Goal: Task Accomplishment & Management: Complete application form

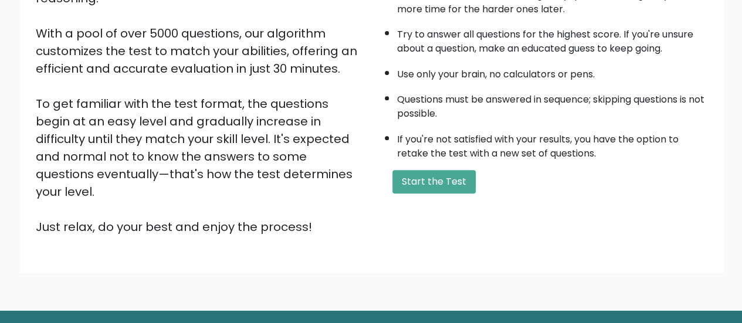
scroll to position [191, 0]
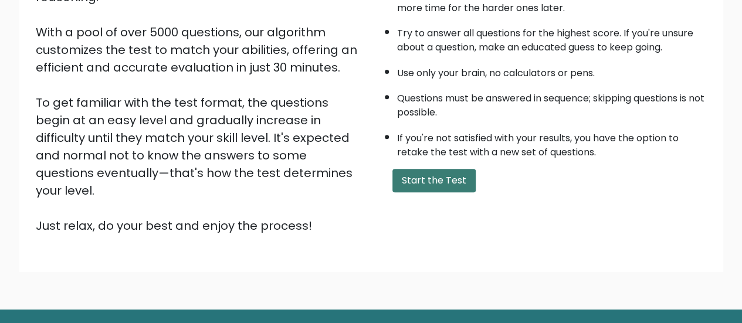
click at [438, 189] on button "Start the Test" at bounding box center [433, 180] width 83 height 23
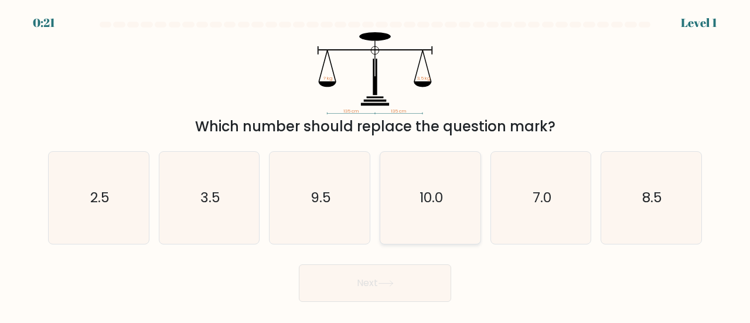
click at [440, 193] on text "10.0" at bounding box center [431, 197] width 23 height 19
click at [376, 165] on input "d. 10.0" at bounding box center [375, 163] width 1 height 3
radio input "true"
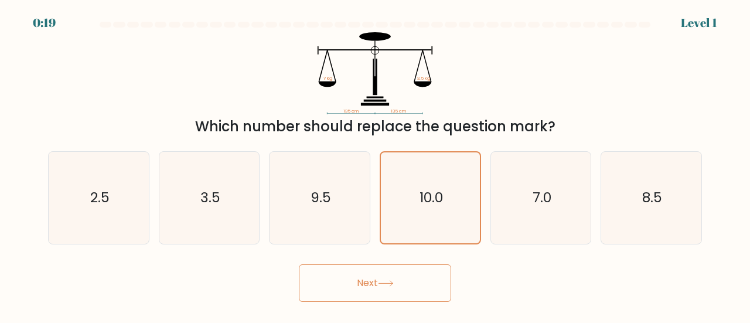
click at [405, 281] on button "Next" at bounding box center [375, 283] width 152 height 38
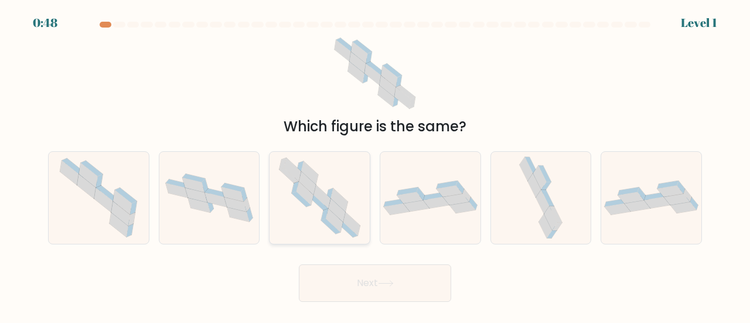
click at [324, 206] on icon at bounding box center [318, 202] width 19 height 15
click at [375, 165] on input "c." at bounding box center [375, 163] width 1 height 3
radio input "true"
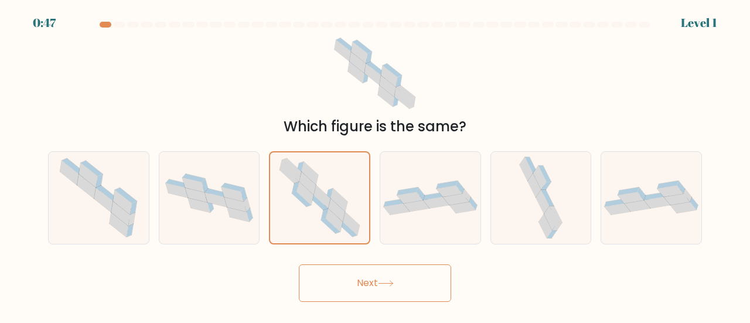
click at [375, 281] on button "Next" at bounding box center [375, 283] width 152 height 38
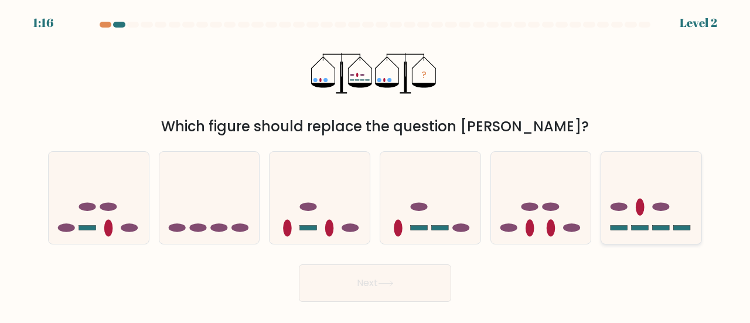
click at [617, 202] on icon at bounding box center [652, 198] width 100 height 83
click at [376, 165] on input "f." at bounding box center [375, 163] width 1 height 3
radio input "true"
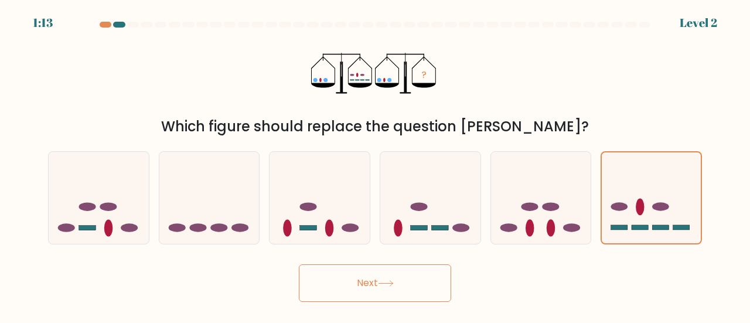
click at [419, 276] on button "Next" at bounding box center [375, 283] width 152 height 38
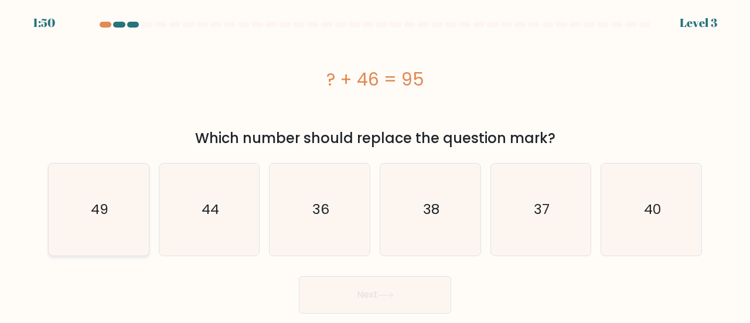
click at [113, 219] on icon "49" at bounding box center [99, 210] width 92 height 92
click at [375, 165] on input "a. 49" at bounding box center [375, 163] width 1 height 3
radio input "true"
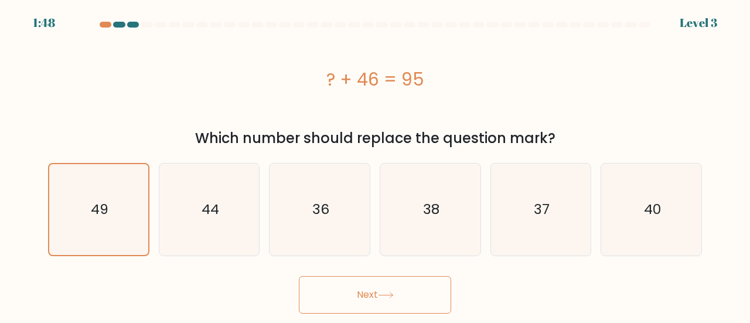
click at [351, 297] on button "Next" at bounding box center [375, 295] width 152 height 38
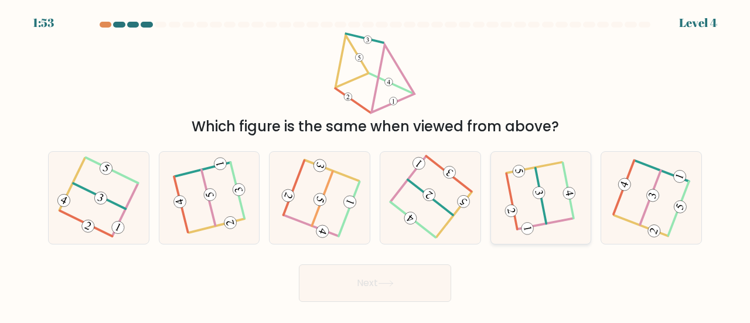
click at [531, 189] on icon at bounding box center [541, 197] width 70 height 73
click at [376, 165] on input "e." at bounding box center [375, 163] width 1 height 3
radio input "true"
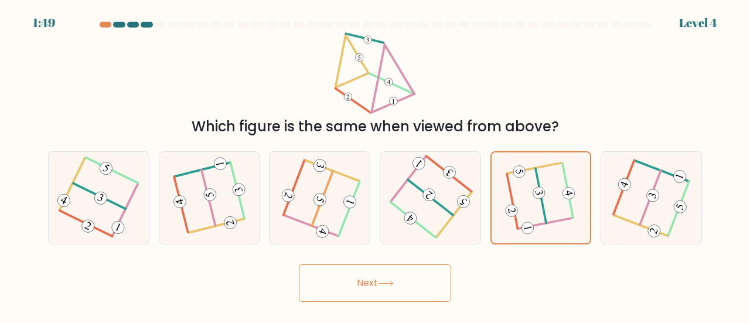
click at [407, 276] on button "Next" at bounding box center [375, 283] width 152 height 38
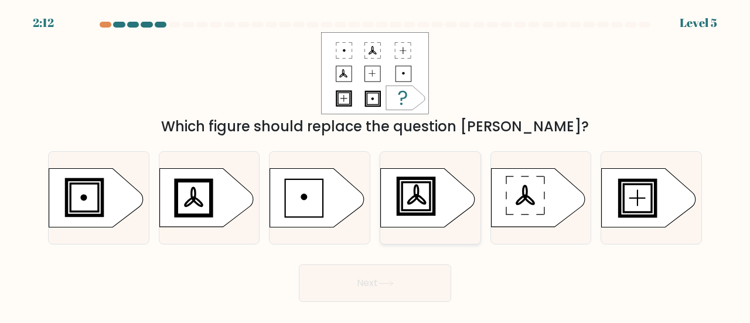
click at [415, 184] on icon at bounding box center [428, 198] width 94 height 59
click at [376, 165] on input "d." at bounding box center [375, 163] width 1 height 3
radio input "true"
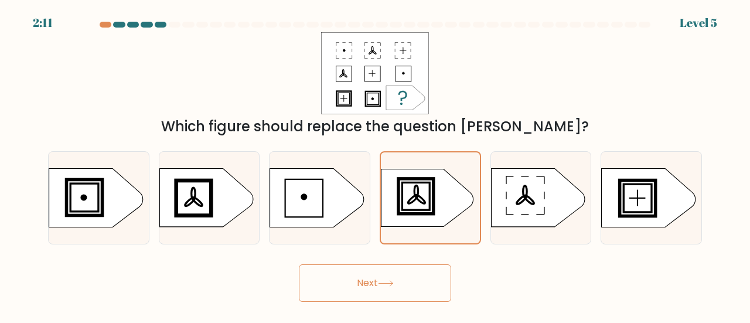
click at [396, 275] on button "Next" at bounding box center [375, 283] width 152 height 38
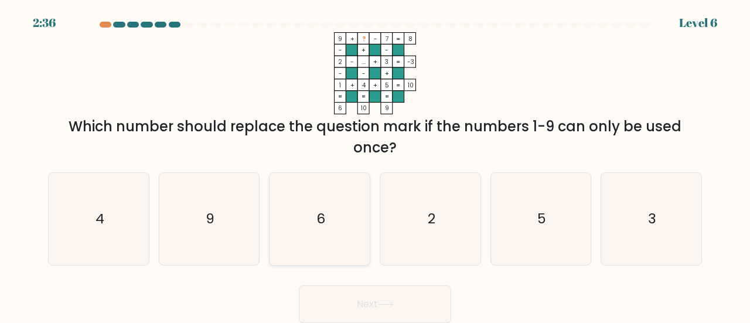
click at [338, 227] on icon "6" at bounding box center [320, 219] width 92 height 92
click at [375, 165] on input "c. 6" at bounding box center [375, 163] width 1 height 3
radio input "true"
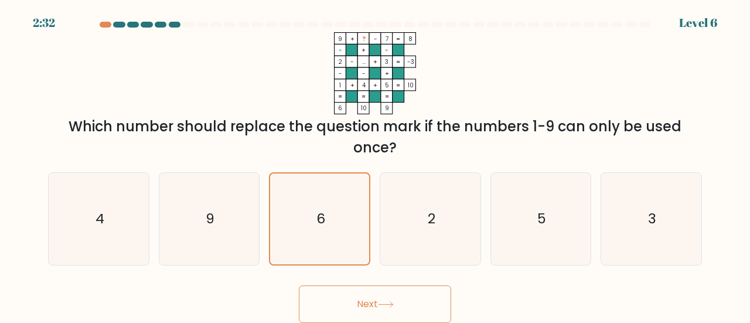
click at [396, 296] on button "Next" at bounding box center [375, 305] width 152 height 38
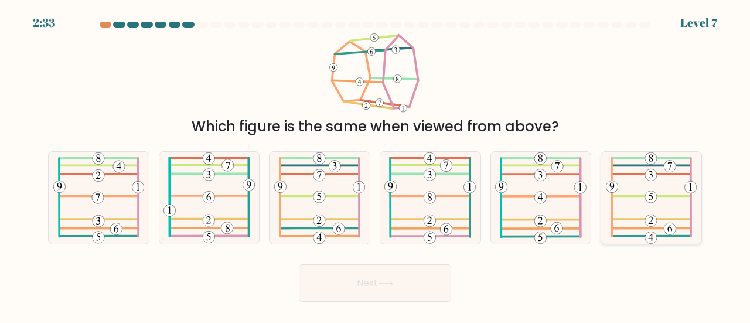
click at [657, 184] on icon at bounding box center [651, 198] width 91 height 92
click at [376, 165] on input "f." at bounding box center [375, 163] width 1 height 3
radio input "true"
click at [357, 283] on button "Next" at bounding box center [375, 283] width 152 height 38
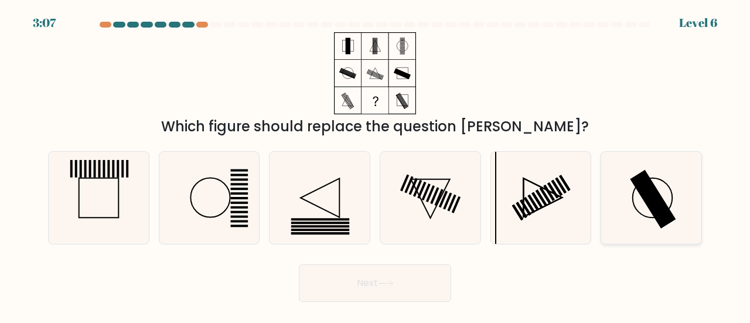
click at [644, 194] on rect at bounding box center [654, 199] width 46 height 59
click at [376, 165] on input "f." at bounding box center [375, 163] width 1 height 3
radio input "true"
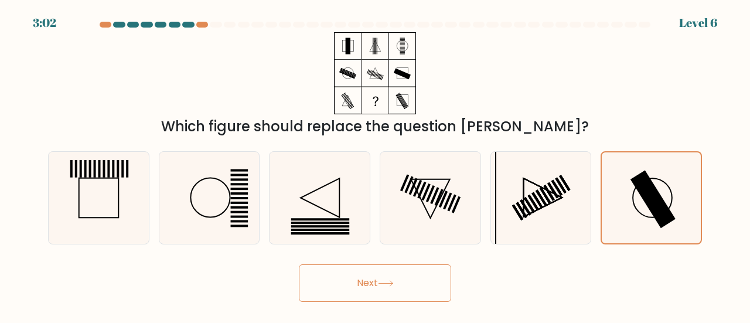
click at [374, 267] on button "Next" at bounding box center [375, 283] width 152 height 38
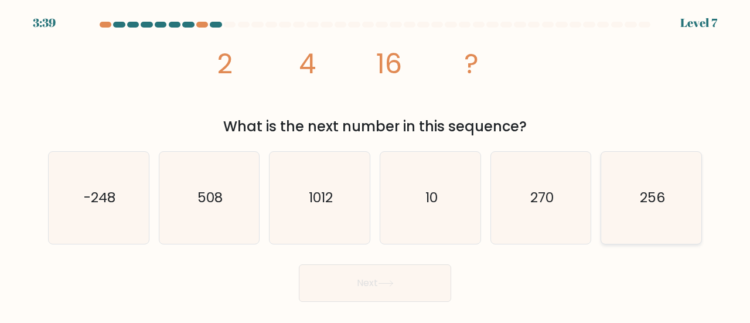
click at [618, 205] on icon "256" at bounding box center [652, 198] width 92 height 92
click at [376, 165] on input "f. 256" at bounding box center [375, 163] width 1 height 3
radio input "true"
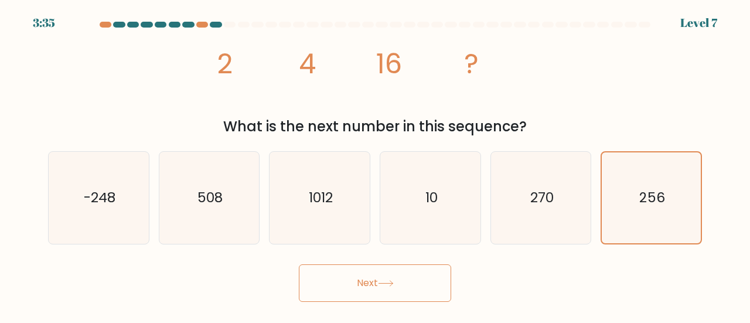
click at [363, 280] on button "Next" at bounding box center [375, 283] width 152 height 38
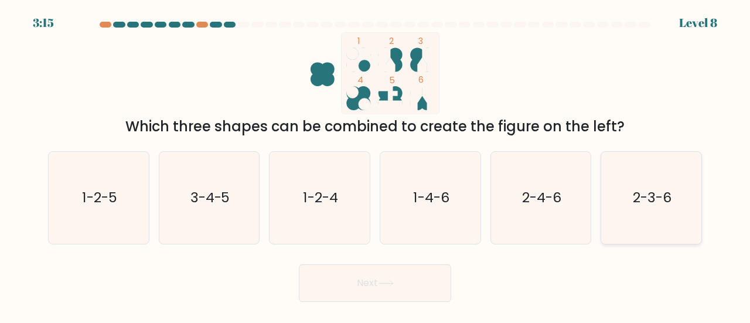
click at [632, 188] on icon "2-3-6" at bounding box center [652, 198] width 92 height 92
click at [376, 165] on input "f. 2-3-6" at bounding box center [375, 163] width 1 height 3
radio input "true"
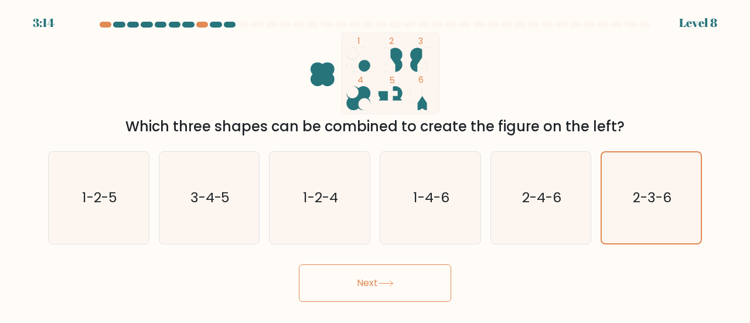
click at [391, 293] on button "Next" at bounding box center [375, 283] width 152 height 38
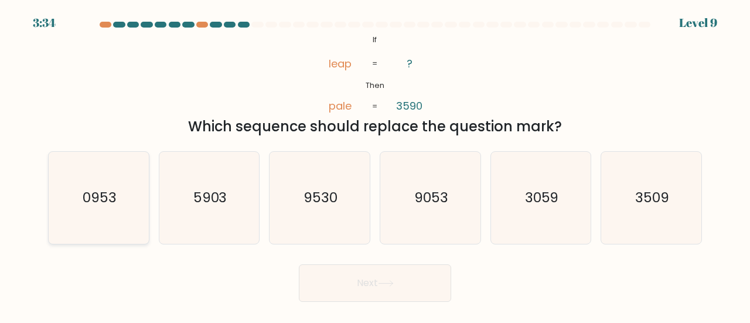
click at [120, 194] on icon "0953" at bounding box center [99, 198] width 92 height 92
click at [375, 165] on input "a. 0953" at bounding box center [375, 163] width 1 height 3
radio input "true"
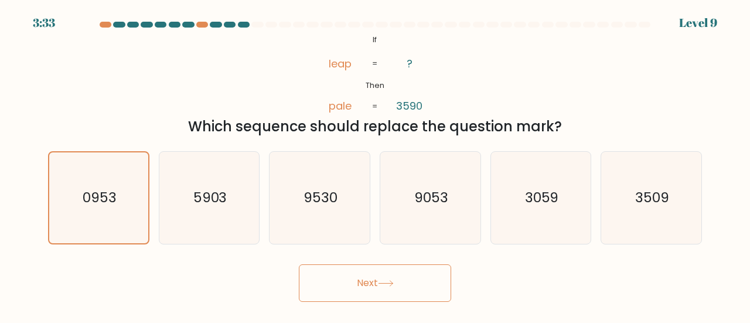
click at [378, 280] on button "Next" at bounding box center [375, 283] width 152 height 38
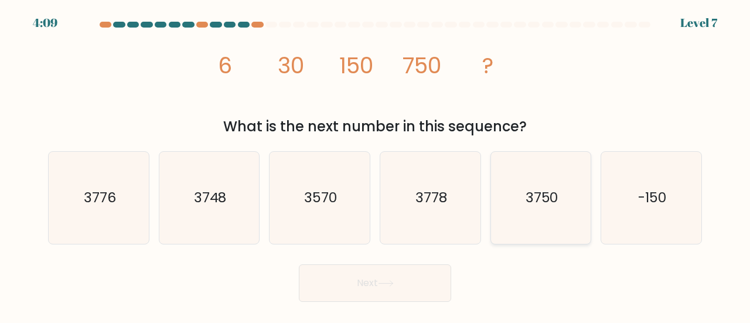
click at [530, 206] on text "3750" at bounding box center [542, 197] width 33 height 19
click at [376, 165] on input "e. 3750" at bounding box center [375, 163] width 1 height 3
radio input "true"
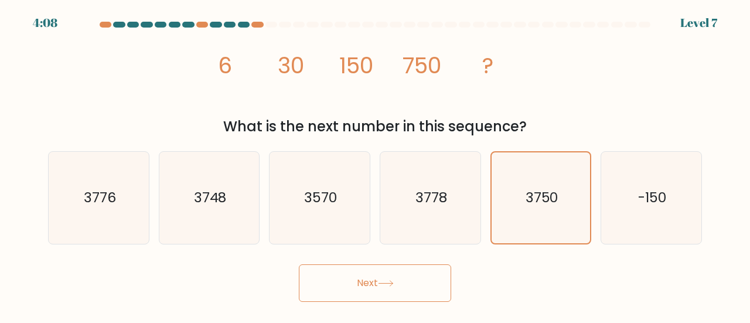
click at [381, 278] on button "Next" at bounding box center [375, 283] width 152 height 38
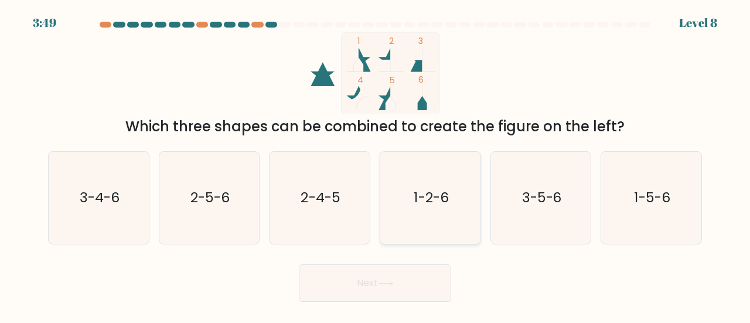
click at [442, 216] on icon "1-2-6" at bounding box center [431, 198] width 92 height 92
click at [376, 165] on input "d. 1-2-6" at bounding box center [375, 163] width 1 height 3
radio input "true"
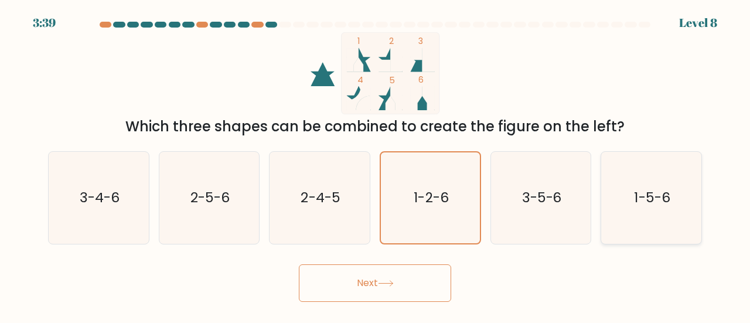
click at [612, 189] on icon "1-5-6" at bounding box center [652, 198] width 92 height 92
click at [376, 165] on input "f. 1-5-6" at bounding box center [375, 163] width 1 height 3
radio input "true"
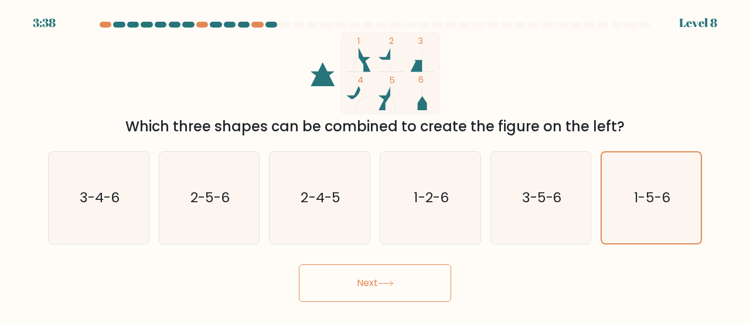
click at [417, 273] on button "Next" at bounding box center [375, 283] width 152 height 38
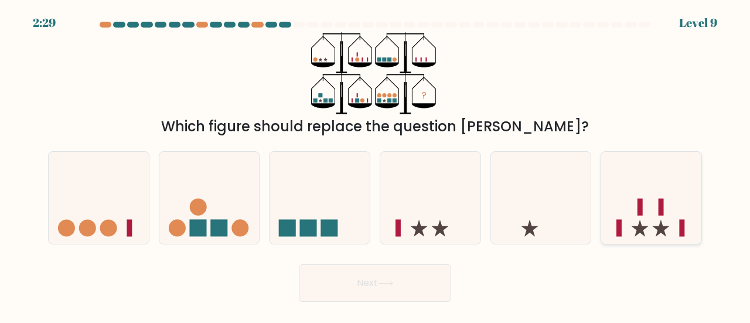
click at [646, 186] on icon at bounding box center [652, 198] width 100 height 83
click at [376, 165] on input "f." at bounding box center [375, 163] width 1 height 3
radio input "true"
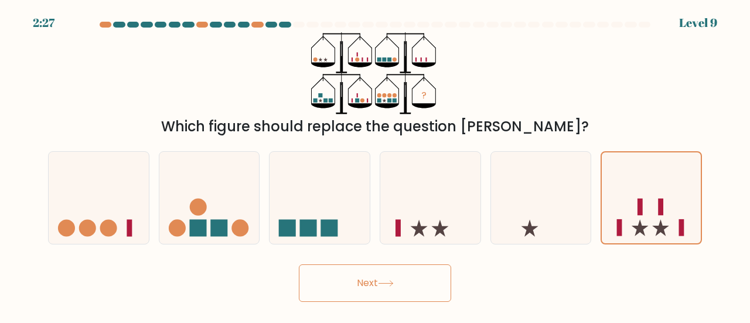
click at [351, 295] on button "Next" at bounding box center [375, 283] width 152 height 38
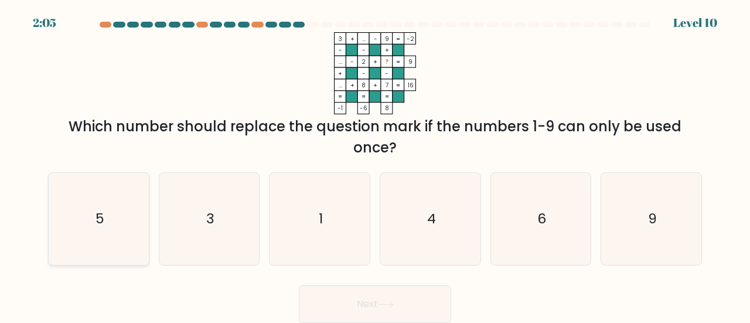
click at [135, 220] on icon "5" at bounding box center [99, 219] width 92 height 92
click at [375, 165] on input "a. 5" at bounding box center [375, 163] width 1 height 3
radio input "true"
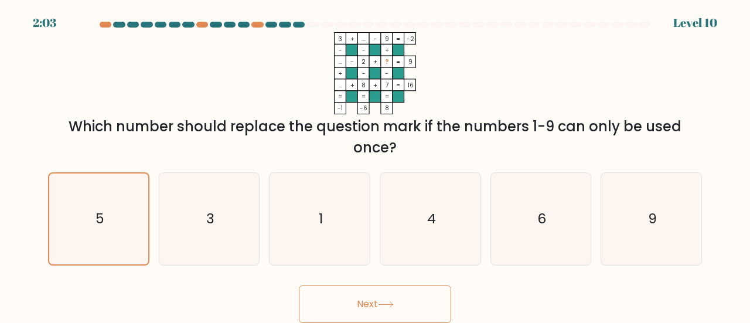
click at [346, 297] on button "Next" at bounding box center [375, 305] width 152 height 38
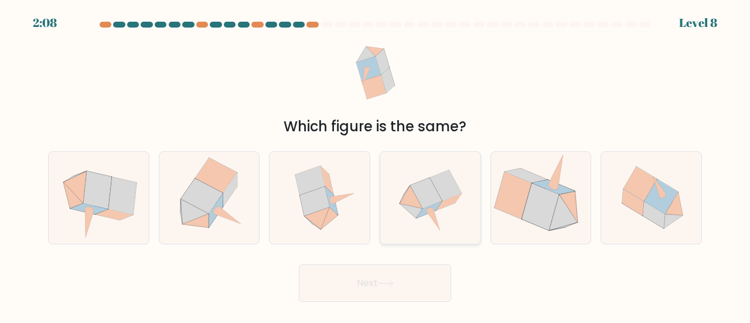
click at [431, 207] on icon at bounding box center [429, 209] width 25 height 16
click at [376, 165] on input "d." at bounding box center [375, 163] width 1 height 3
radio input "true"
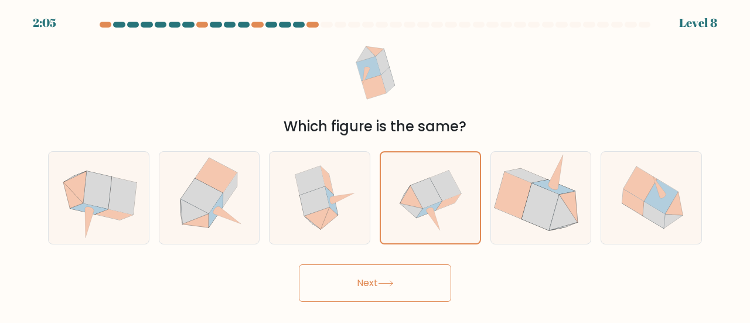
click at [407, 278] on button "Next" at bounding box center [375, 283] width 152 height 38
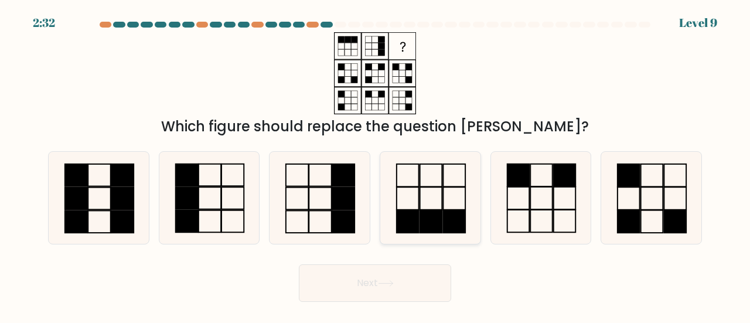
click at [451, 186] on rect at bounding box center [454, 175] width 22 height 22
click at [376, 165] on input "d." at bounding box center [375, 163] width 1 height 3
radio input "true"
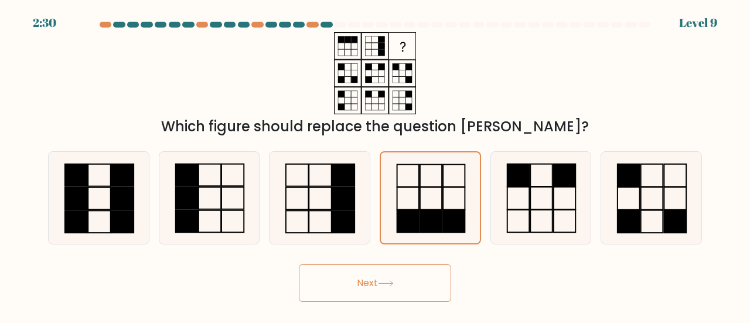
click at [419, 274] on button "Next" at bounding box center [375, 283] width 152 height 38
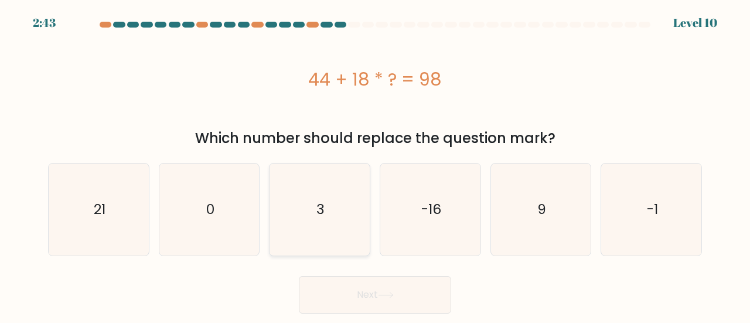
click at [345, 175] on icon "3" at bounding box center [320, 210] width 92 height 92
click at [375, 165] on input "c. 3" at bounding box center [375, 163] width 1 height 3
radio input "true"
click at [387, 277] on button "Next" at bounding box center [375, 295] width 152 height 38
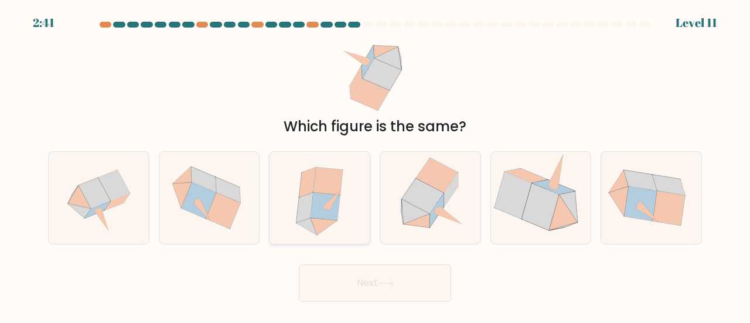
click at [327, 194] on icon at bounding box center [326, 207] width 30 height 28
click at [375, 165] on input "c." at bounding box center [375, 163] width 1 height 3
radio input "true"
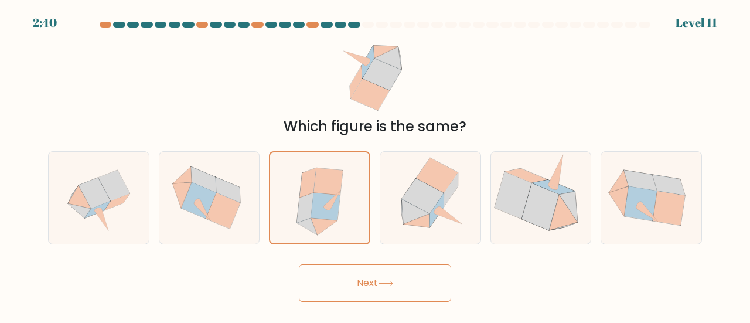
click at [366, 291] on button "Next" at bounding box center [375, 283] width 152 height 38
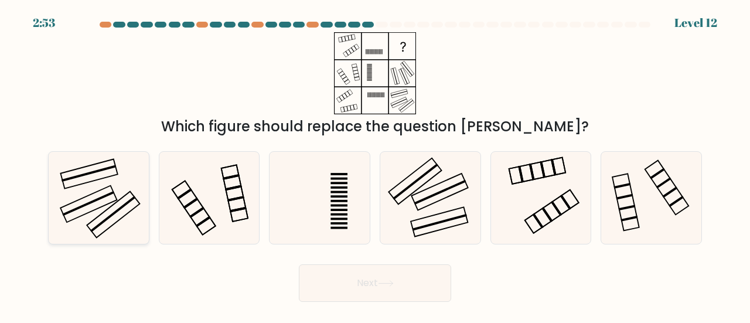
click at [133, 191] on icon at bounding box center [99, 198] width 92 height 92
click at [375, 165] on input "a." at bounding box center [375, 163] width 1 height 3
radio input "true"
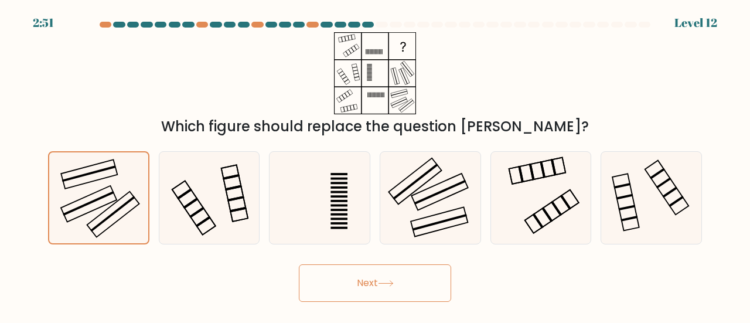
click at [372, 284] on button "Next" at bounding box center [375, 283] width 152 height 38
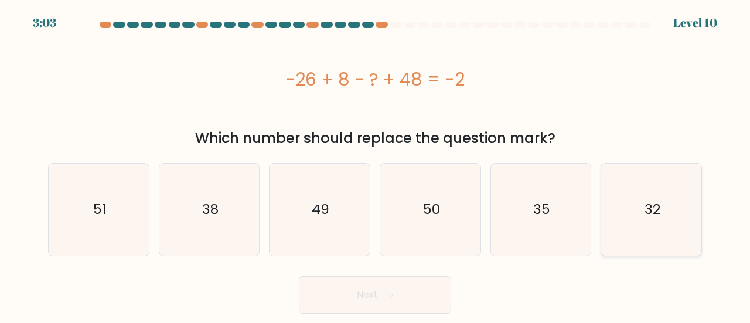
click at [662, 209] on icon "32" at bounding box center [652, 210] width 92 height 92
click at [376, 165] on input "f. 32" at bounding box center [375, 163] width 1 height 3
radio input "true"
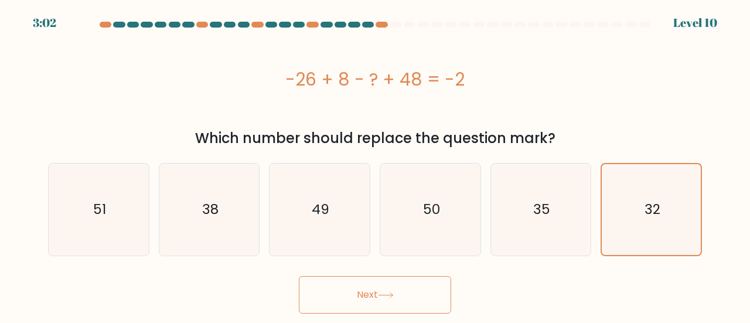
click at [395, 288] on button "Next" at bounding box center [375, 295] width 152 height 38
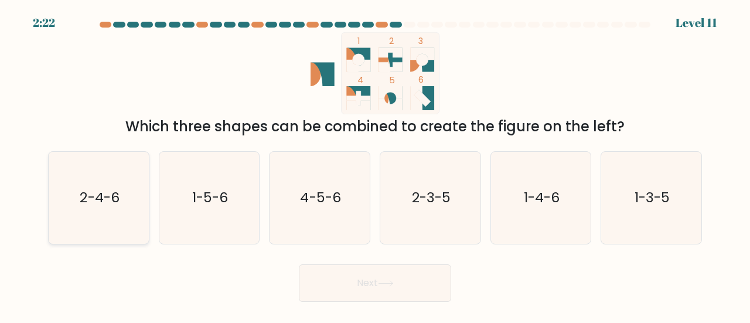
click at [141, 192] on icon "2-4-6" at bounding box center [99, 198] width 92 height 92
click at [375, 165] on input "a. 2-4-6" at bounding box center [375, 163] width 1 height 3
radio input "true"
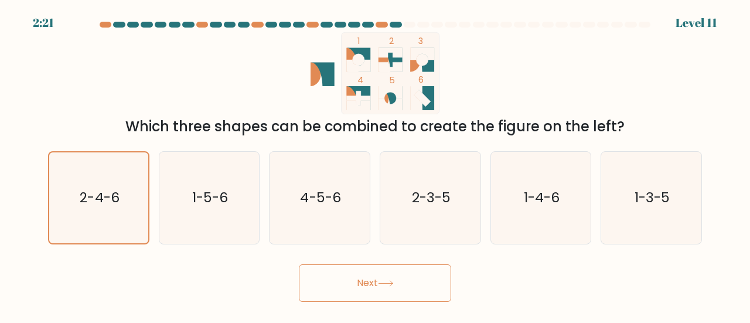
click at [393, 278] on button "Next" at bounding box center [375, 283] width 152 height 38
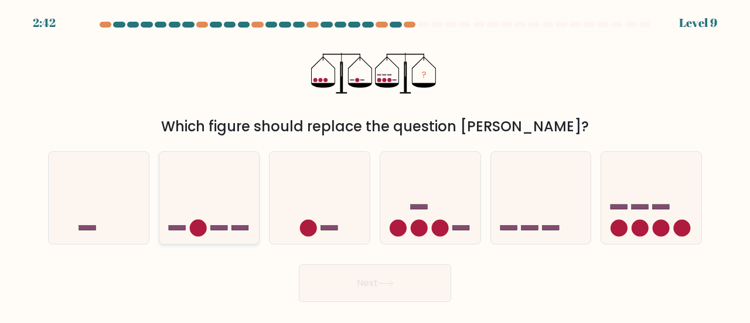
click at [223, 223] on icon at bounding box center [209, 198] width 100 height 83
click at [375, 165] on input "b." at bounding box center [375, 163] width 1 height 3
radio input "true"
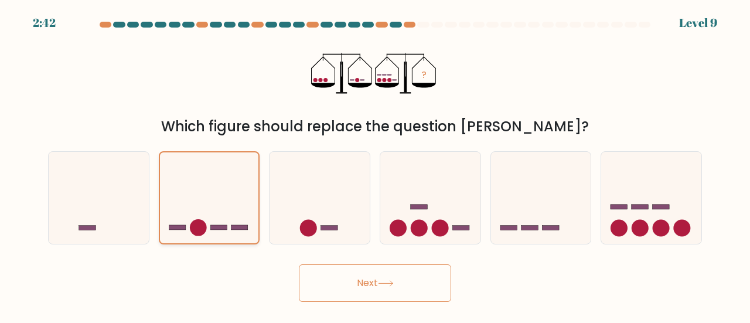
click at [223, 223] on icon at bounding box center [209, 198] width 99 height 82
click at [375, 165] on input "b." at bounding box center [375, 163] width 1 height 3
click at [363, 280] on button "Next" at bounding box center [375, 283] width 152 height 38
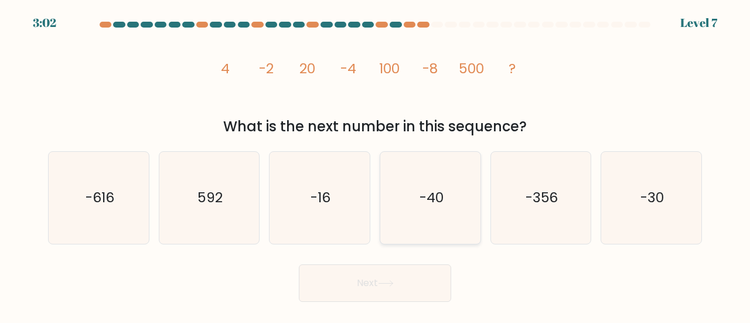
click at [430, 191] on text "-40" at bounding box center [431, 197] width 24 height 19
click at [376, 165] on input "d. -40" at bounding box center [375, 163] width 1 height 3
radio input "true"
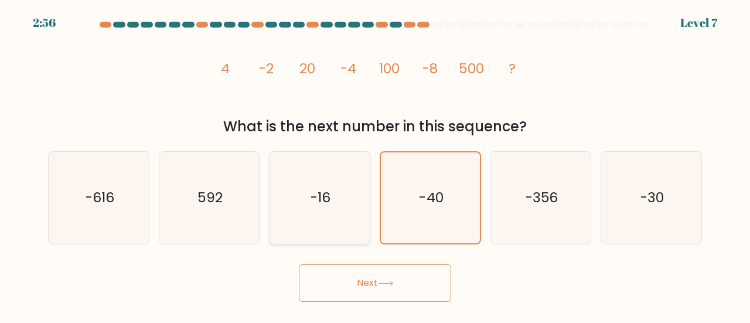
click at [341, 215] on icon "-16" at bounding box center [320, 198] width 92 height 92
click at [375, 165] on input "c. -16" at bounding box center [375, 163] width 1 height 3
radio input "true"
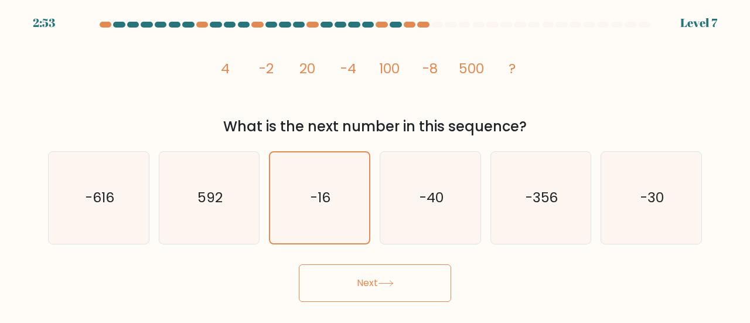
click at [393, 283] on icon at bounding box center [386, 283] width 16 height 6
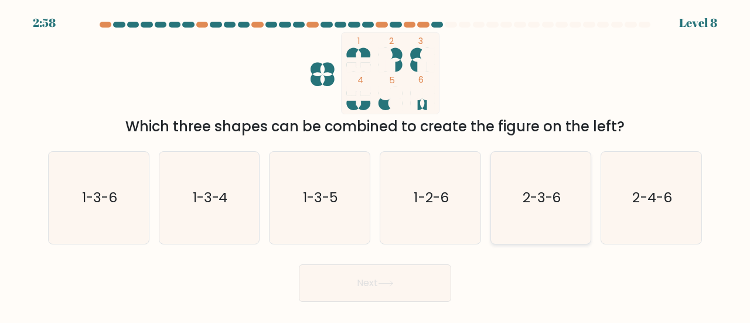
click at [533, 203] on text "2-3-6" at bounding box center [542, 197] width 39 height 19
click at [376, 165] on input "e. 2-3-6" at bounding box center [375, 163] width 1 height 3
radio input "true"
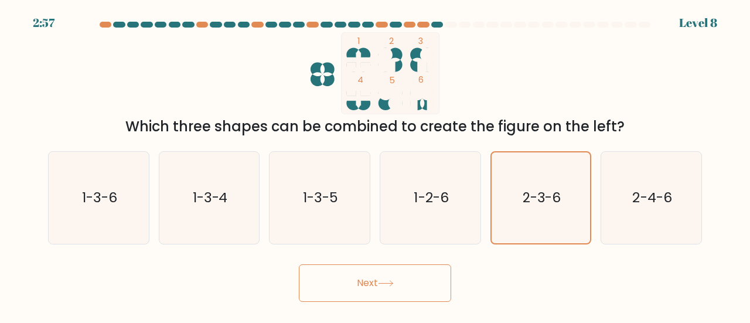
click at [419, 270] on button "Next" at bounding box center [375, 283] width 152 height 38
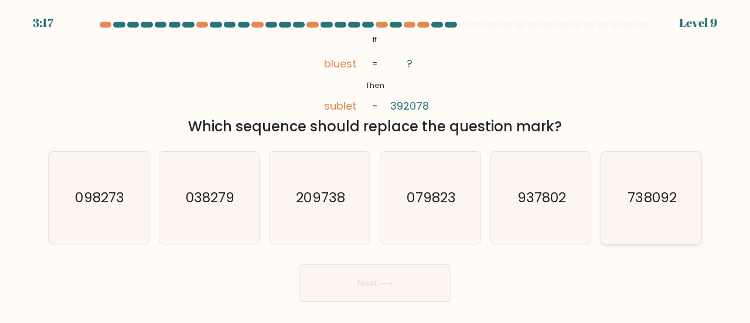
click at [613, 191] on icon "738092" at bounding box center [652, 198] width 92 height 92
click at [376, 165] on input "f. 738092" at bounding box center [375, 163] width 1 height 3
radio input "true"
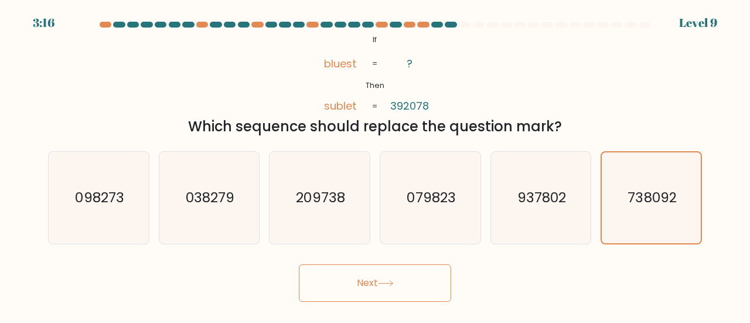
click at [414, 285] on button "Next" at bounding box center [375, 283] width 152 height 38
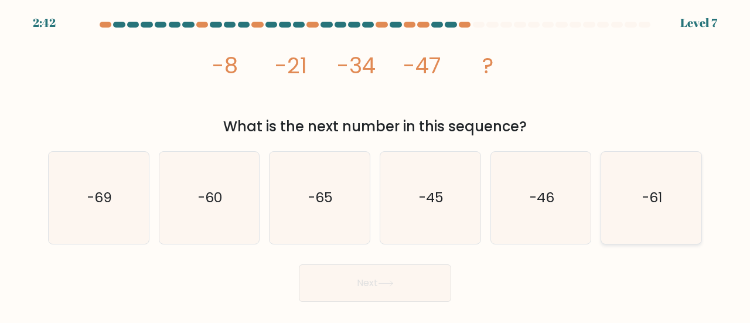
click at [652, 196] on text "-61" at bounding box center [653, 197] width 20 height 19
click at [376, 165] on input "f. -61" at bounding box center [375, 163] width 1 height 3
radio input "true"
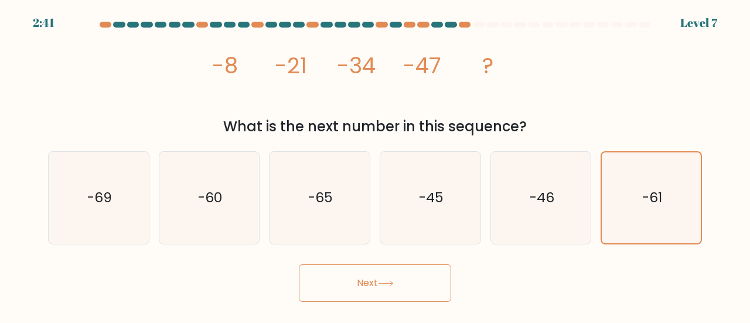
click at [412, 276] on button "Next" at bounding box center [375, 283] width 152 height 38
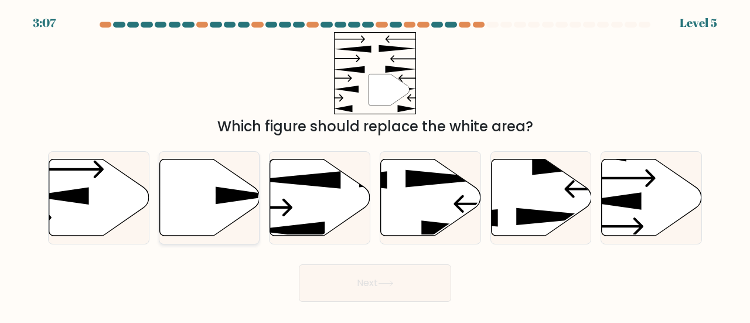
click at [201, 213] on icon at bounding box center [209, 197] width 100 height 77
click at [375, 165] on input "b." at bounding box center [375, 163] width 1 height 3
radio input "true"
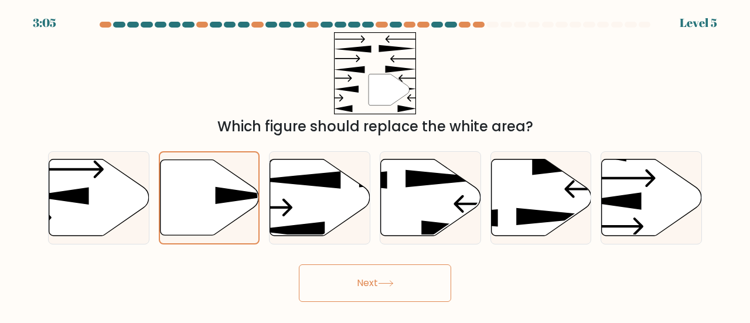
click at [376, 280] on button "Next" at bounding box center [375, 283] width 152 height 38
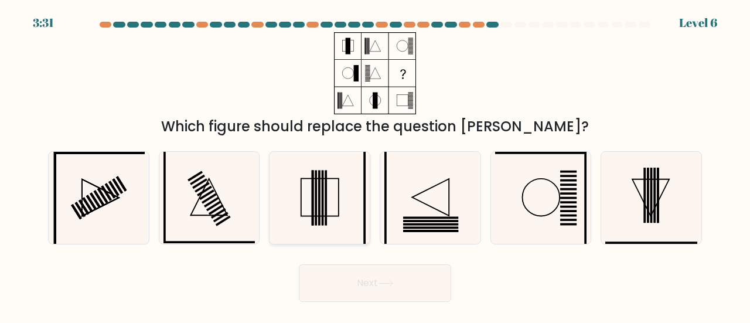
click at [335, 209] on icon at bounding box center [320, 198] width 92 height 92
click at [375, 165] on input "c." at bounding box center [375, 163] width 1 height 3
radio input "true"
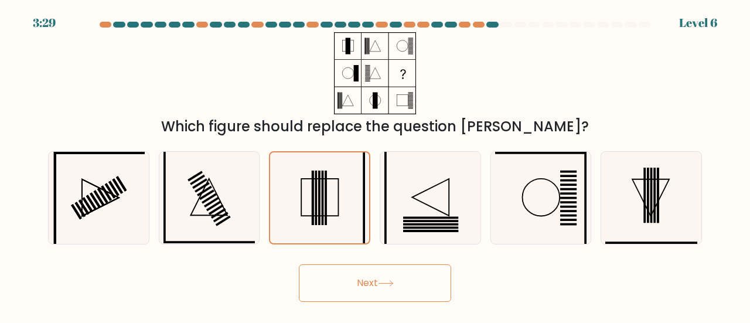
click at [388, 275] on button "Next" at bounding box center [375, 283] width 152 height 38
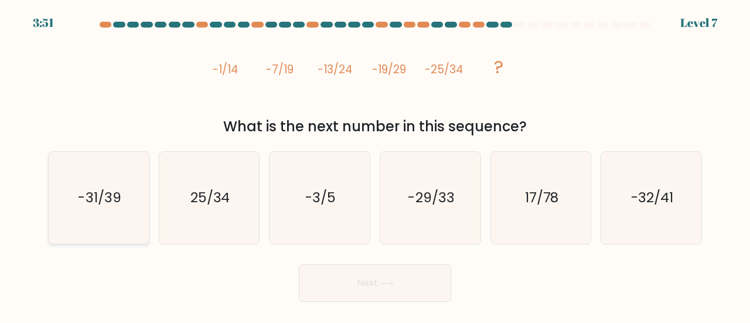
click at [90, 191] on text "-31/39" at bounding box center [99, 197] width 43 height 19
click at [375, 165] on input "a. -31/39" at bounding box center [375, 163] width 1 height 3
radio input "true"
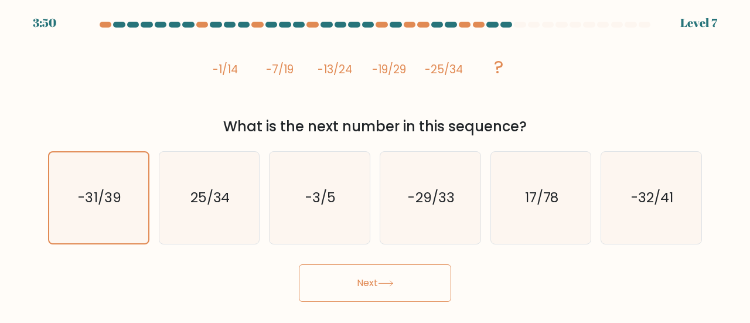
click at [371, 281] on button "Next" at bounding box center [375, 283] width 152 height 38
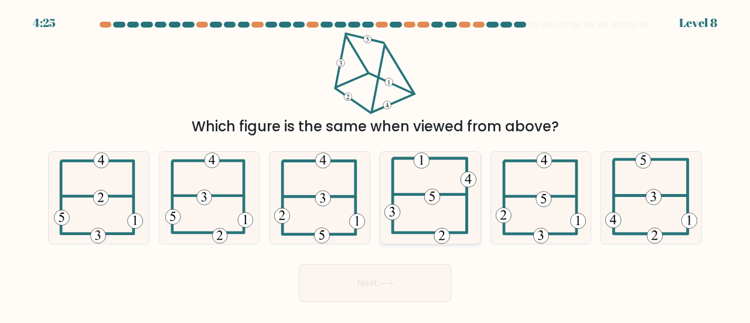
click at [413, 223] on icon at bounding box center [431, 198] width 92 height 92
click at [376, 165] on input "d." at bounding box center [375, 163] width 1 height 3
radio input "true"
click at [389, 270] on button "Next" at bounding box center [375, 283] width 152 height 38
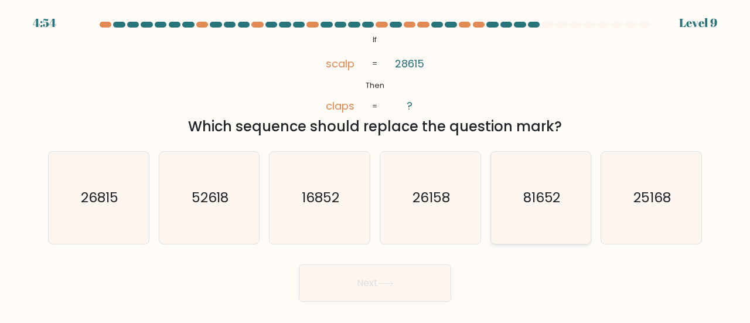
click at [543, 196] on text "81652" at bounding box center [543, 197] width 38 height 19
click at [376, 165] on input "e. 81652" at bounding box center [375, 163] width 1 height 3
radio input "true"
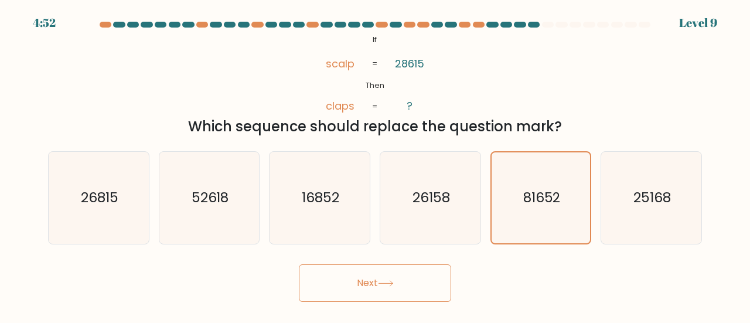
click at [397, 288] on button "Next" at bounding box center [375, 283] width 152 height 38
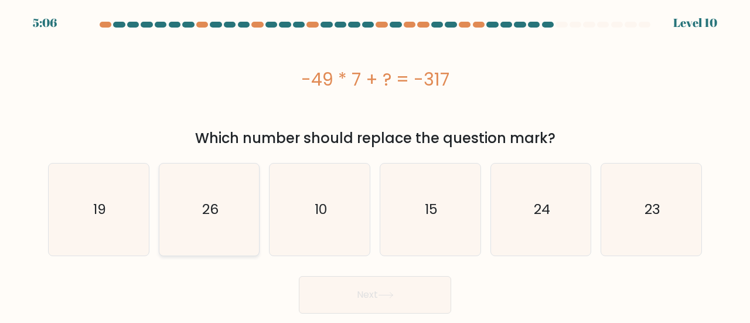
click at [237, 193] on icon "26" at bounding box center [210, 210] width 92 height 92
click at [375, 165] on input "b. 26" at bounding box center [375, 163] width 1 height 3
radio input "true"
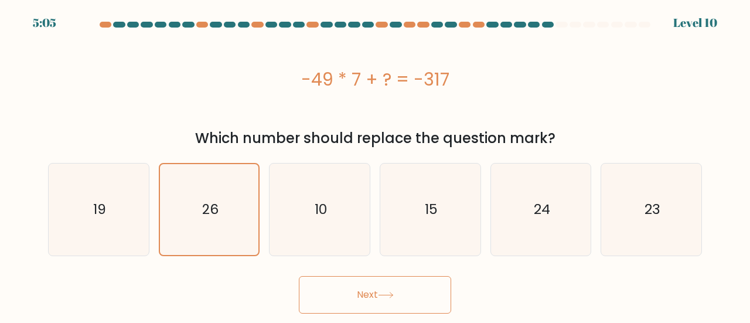
click at [342, 283] on button "Next" at bounding box center [375, 295] width 152 height 38
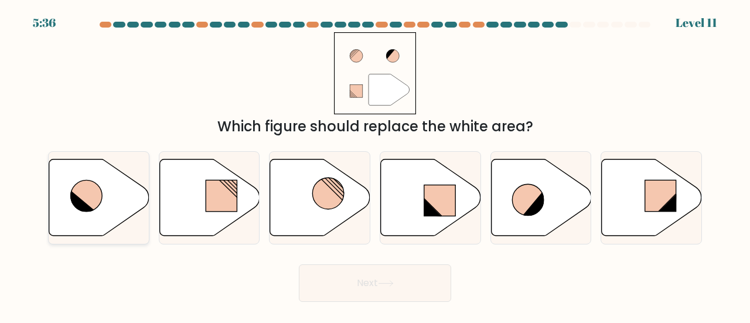
click at [89, 195] on icon at bounding box center [87, 196] width 32 height 32
click at [375, 165] on input "a." at bounding box center [375, 163] width 1 height 3
radio input "true"
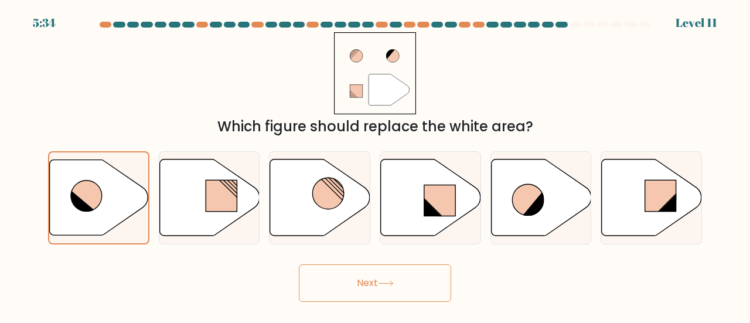
click at [387, 281] on icon at bounding box center [386, 283] width 16 height 6
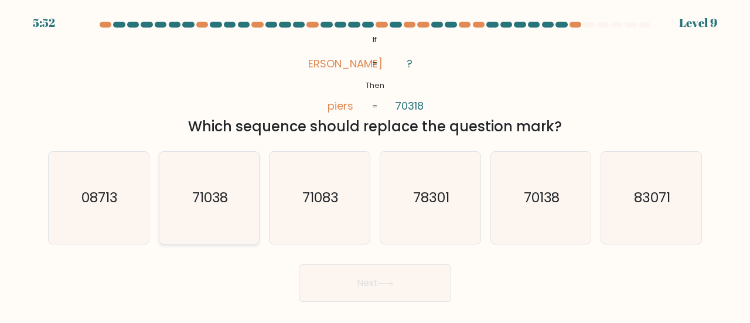
click at [237, 203] on icon "71038" at bounding box center [210, 198] width 92 height 92
click at [375, 165] on input "b. 71038" at bounding box center [375, 163] width 1 height 3
radio input "true"
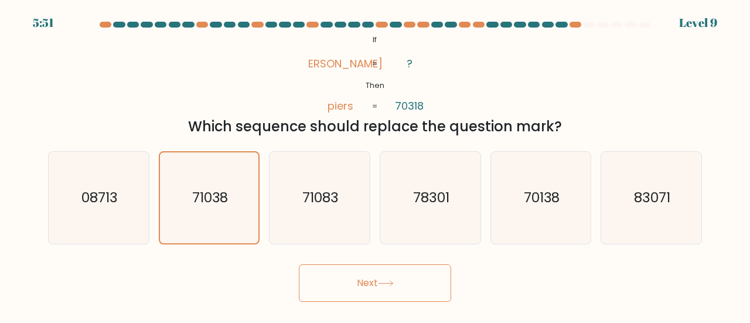
click at [379, 271] on button "Next" at bounding box center [375, 283] width 152 height 38
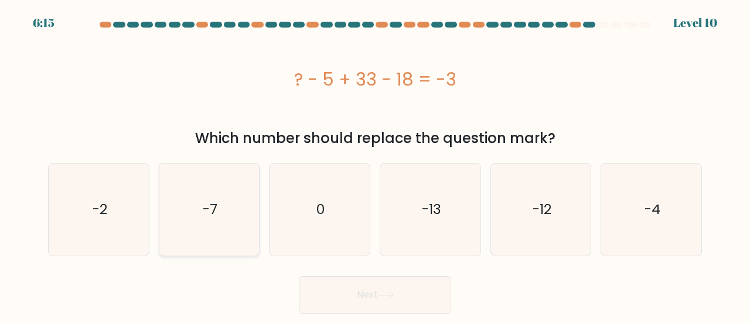
click at [162, 184] on div "-7" at bounding box center [209, 209] width 101 height 93
click at [375, 165] on input "b. -7" at bounding box center [375, 163] width 1 height 3
radio input "true"
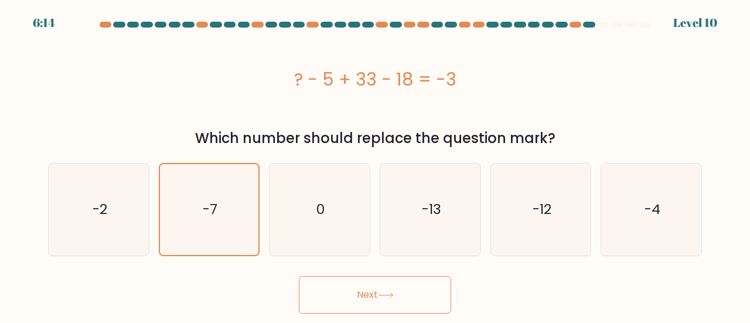
click at [361, 288] on button "Next" at bounding box center [375, 295] width 152 height 38
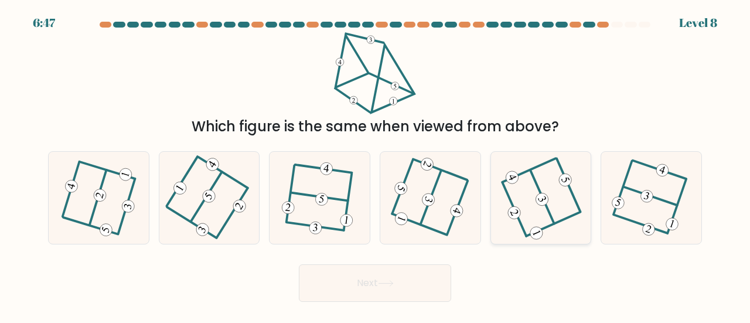
click at [529, 180] on icon at bounding box center [541, 197] width 74 height 73
click at [376, 165] on input "e." at bounding box center [375, 163] width 1 height 3
radio input "true"
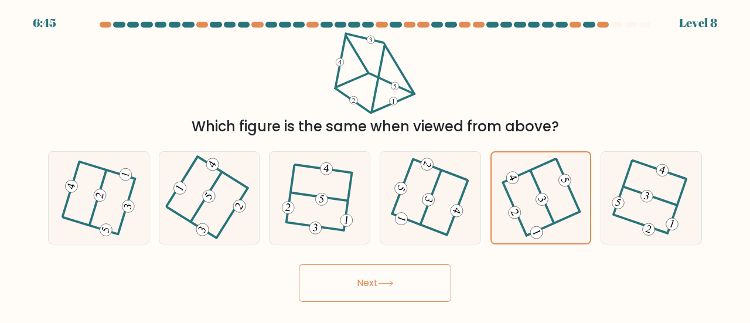
click at [386, 286] on icon at bounding box center [386, 283] width 16 height 6
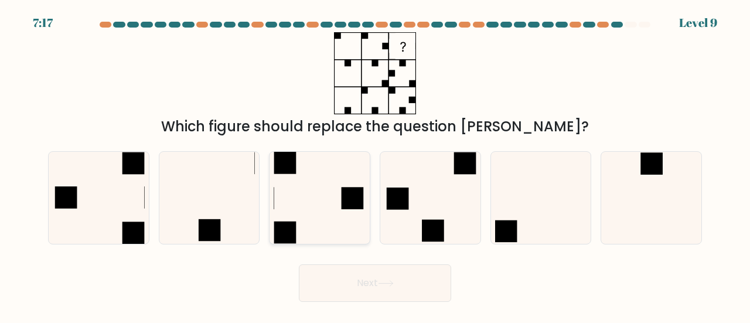
click at [315, 219] on icon at bounding box center [320, 198] width 92 height 92
click at [375, 165] on input "c." at bounding box center [375, 163] width 1 height 3
radio input "true"
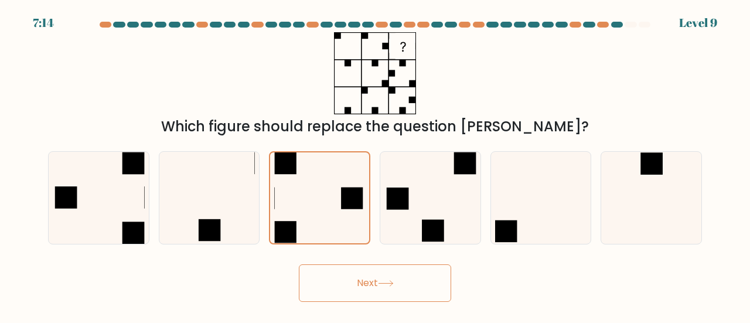
click at [357, 274] on button "Next" at bounding box center [375, 283] width 152 height 38
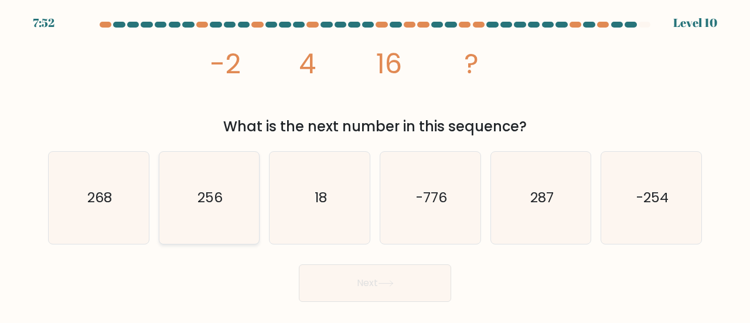
click at [226, 189] on icon "256" at bounding box center [210, 198] width 92 height 92
click at [375, 165] on input "b. 256" at bounding box center [375, 163] width 1 height 3
radio input "true"
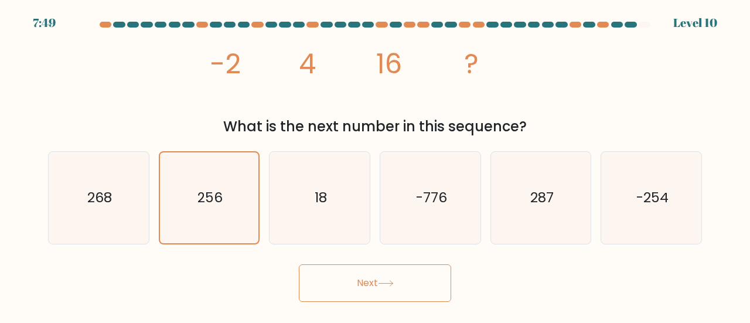
click at [351, 279] on button "Next" at bounding box center [375, 283] width 152 height 38
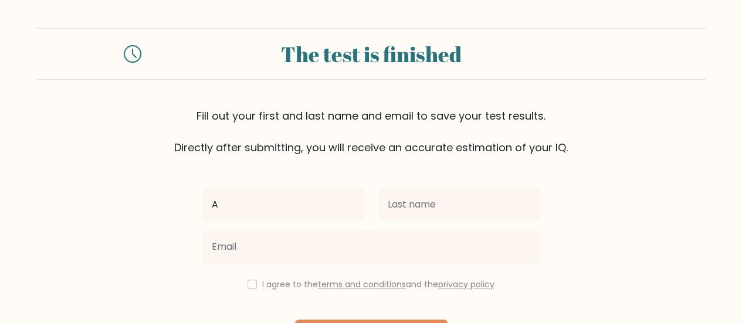
type input "Anurag"
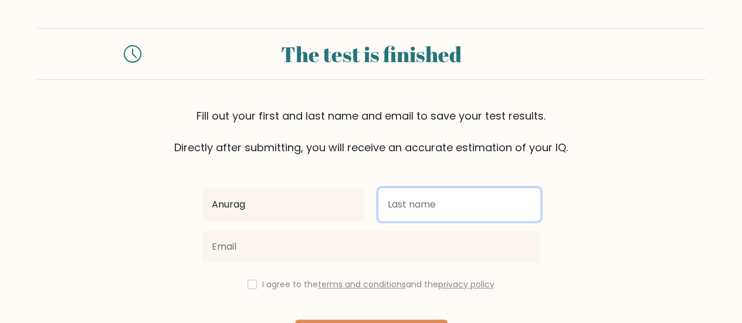
click at [403, 205] on input "text" at bounding box center [459, 204] width 162 height 33
type input "Dash"
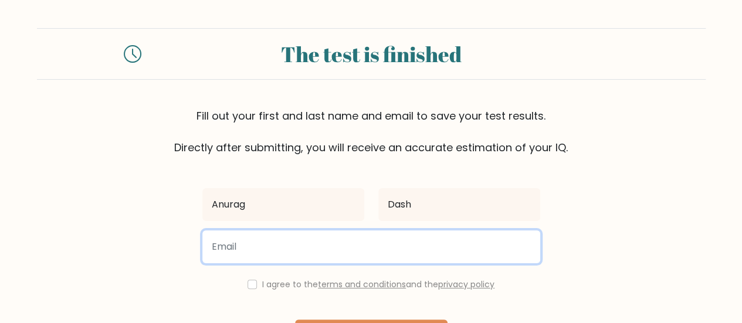
click at [311, 241] on input "email" at bounding box center [371, 246] width 338 height 33
type input "dashanurag04@gmail.com"
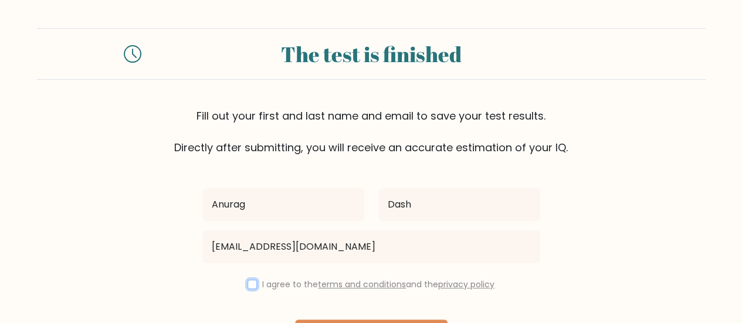
click at [251, 281] on input "checkbox" at bounding box center [251, 284] width 9 height 9
checkbox input "true"
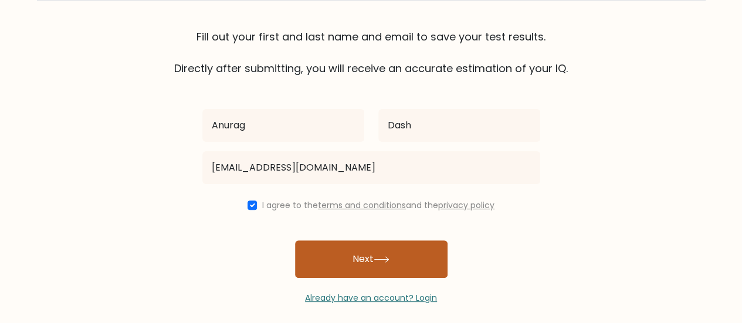
click at [396, 260] on button "Next" at bounding box center [371, 259] width 152 height 38
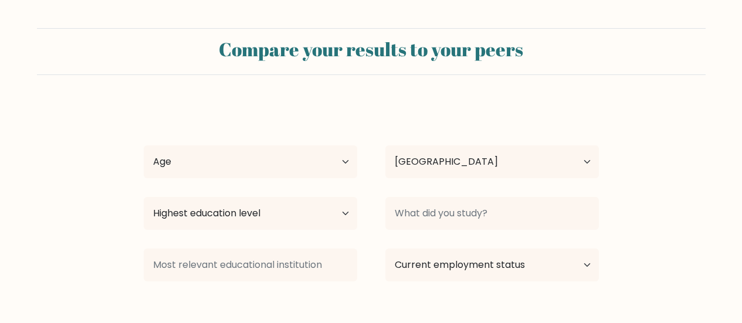
select select "IN"
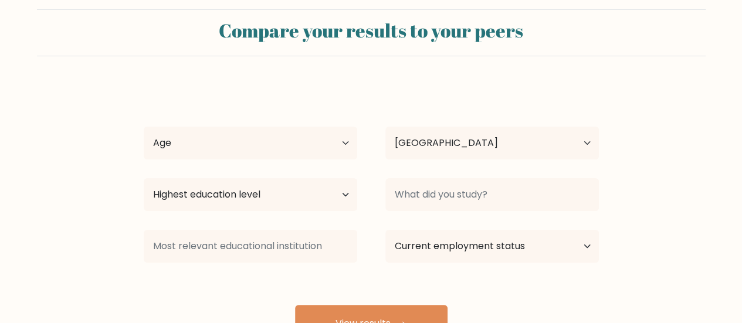
scroll to position [18, 0]
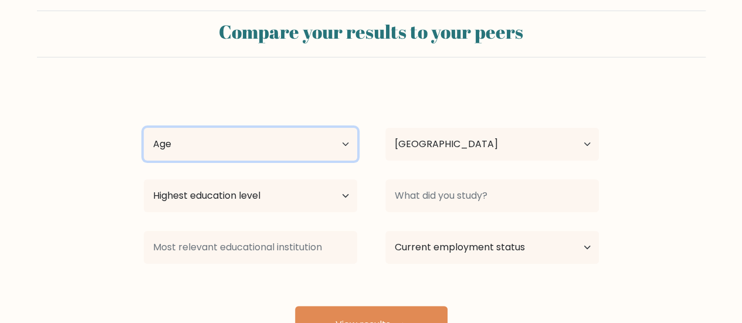
click at [324, 148] on select "Age Under [DEMOGRAPHIC_DATA] [DEMOGRAPHIC_DATA] [DEMOGRAPHIC_DATA] [DEMOGRAPHIC…" at bounding box center [250, 144] width 213 height 33
select select "25_34"
click at [144, 128] on select "Age Under [DEMOGRAPHIC_DATA] [DEMOGRAPHIC_DATA] [DEMOGRAPHIC_DATA] [DEMOGRAPHIC…" at bounding box center [250, 144] width 213 height 33
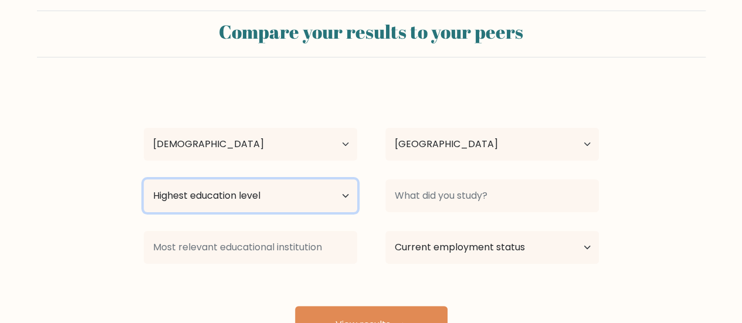
click at [320, 197] on select "Highest education level No schooling Primary Lower Secondary Upper Secondary Oc…" at bounding box center [250, 195] width 213 height 33
select select "masters_degree"
click at [144, 179] on select "Highest education level No schooling Primary Lower Secondary Upper Secondary Oc…" at bounding box center [250, 195] width 213 height 33
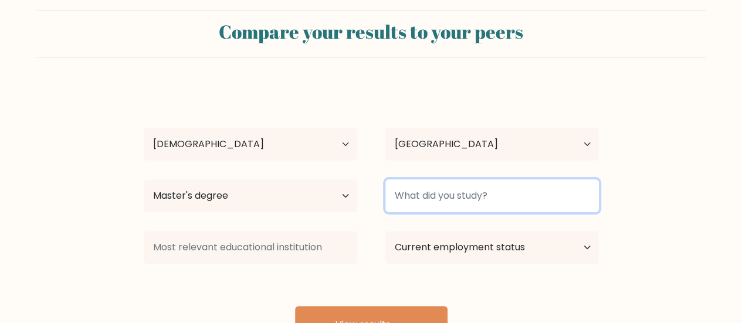
click at [413, 206] on input at bounding box center [491, 195] width 213 height 33
type input "M"
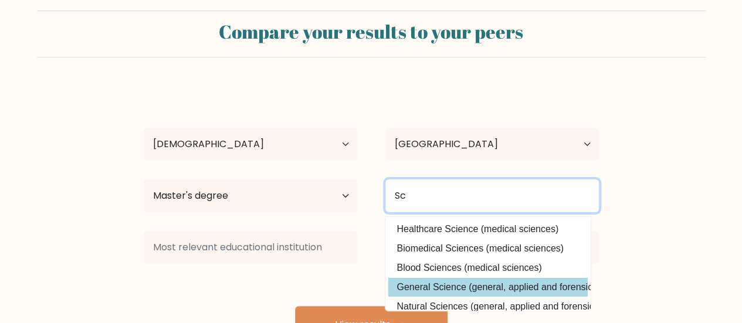
type input "S"
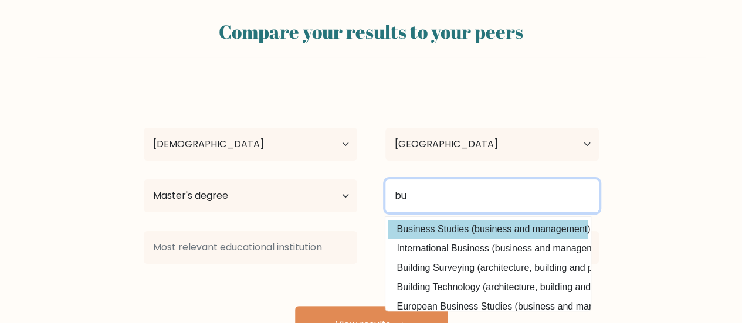
type input "bu"
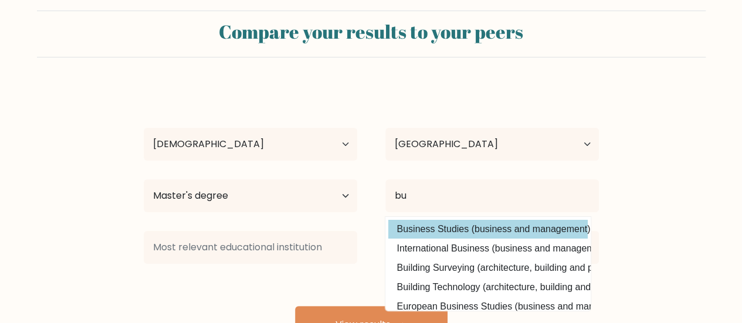
click at [455, 234] on div "Anurag Dash Age Under 18 years old 18-24 years old 25-34 years old 35-44 years …" at bounding box center [371, 215] width 469 height 258
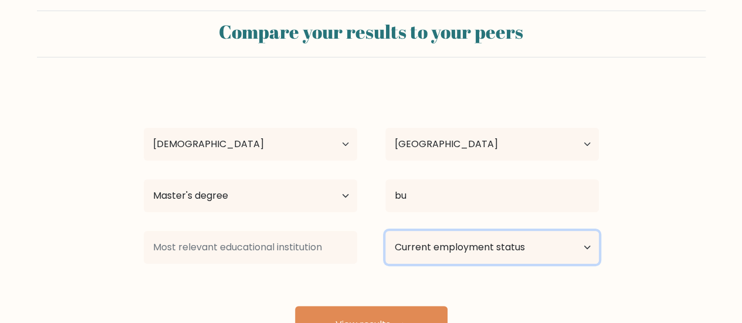
click at [439, 254] on select "Current employment status Employed Student Retired Other / prefer not to answer" at bounding box center [491, 247] width 213 height 33
select select "other"
click at [385, 231] on select "Current employment status Employed Student Retired Other / prefer not to answer" at bounding box center [491, 247] width 213 height 33
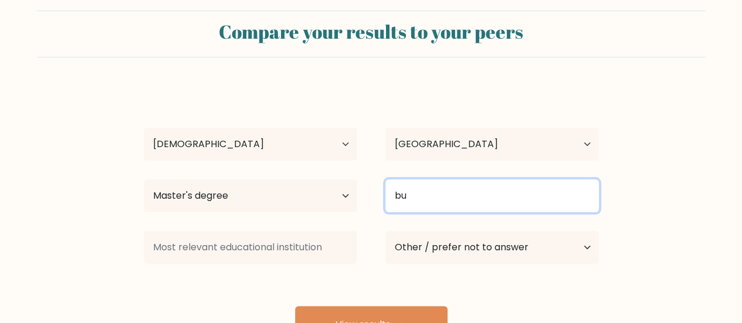
click at [434, 203] on input "bu" at bounding box center [491, 195] width 213 height 33
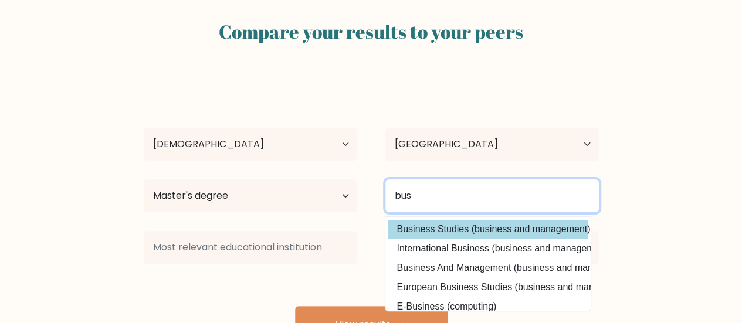
type input "bus"
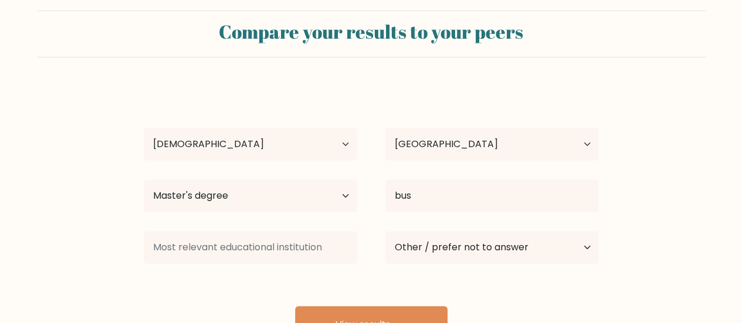
click at [442, 225] on div "Anurag Dash Age Under 18 years old 18-24 years old 25-34 years old 35-44 years …" at bounding box center [371, 215] width 469 height 258
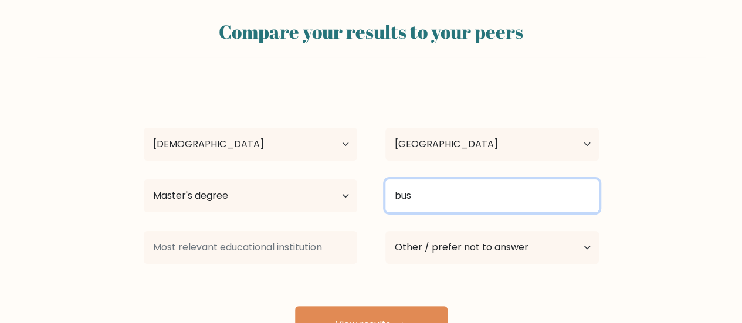
click at [438, 194] on input "bus" at bounding box center [491, 195] width 213 height 33
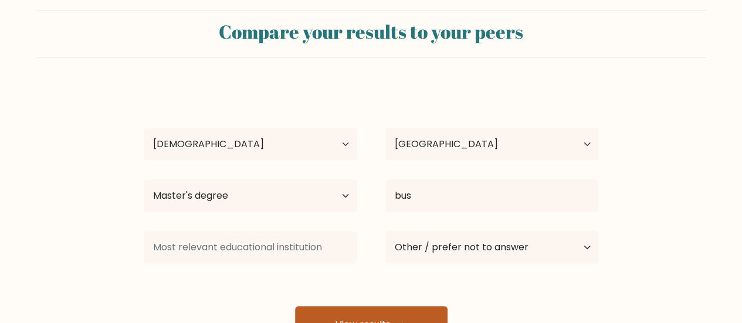
click at [393, 318] on button "View results" at bounding box center [371, 325] width 152 height 38
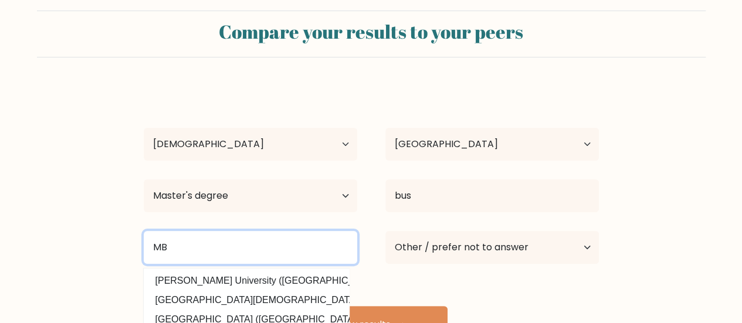
type input "M"
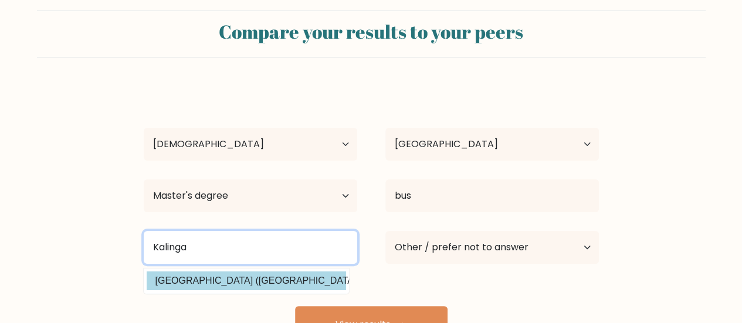
type input "Kalinga"
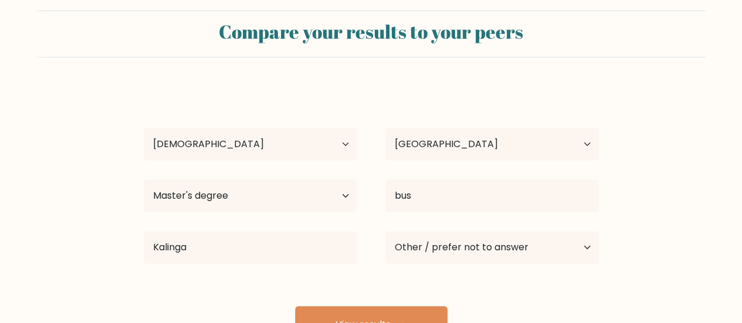
click at [211, 280] on div "Anurag Dash Age Under 18 years old 18-24 years old 25-34 years old 35-44 years …" at bounding box center [371, 215] width 469 height 258
click at [359, 313] on button "View results" at bounding box center [371, 325] width 152 height 38
